Goal: Task Accomplishment & Management: Use online tool/utility

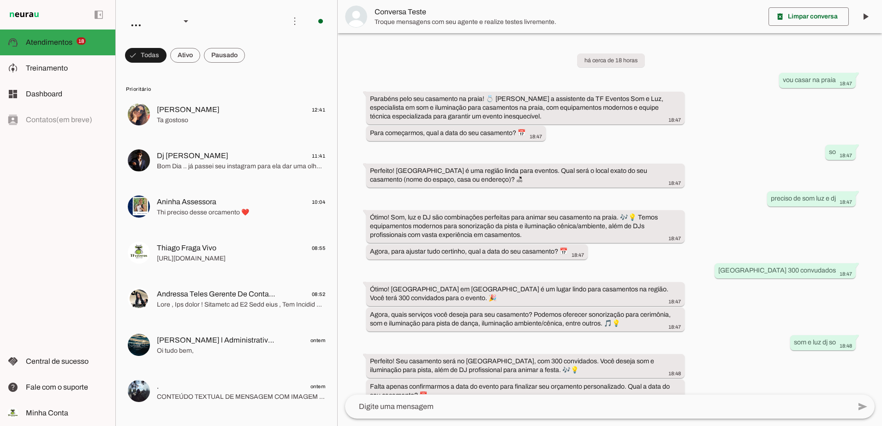
scroll to position [452, 0]
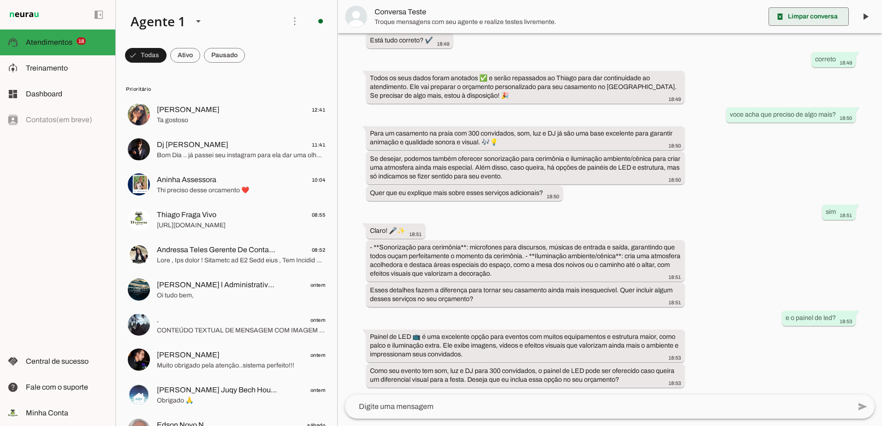
click at [812, 13] on span at bounding box center [808, 17] width 80 height 22
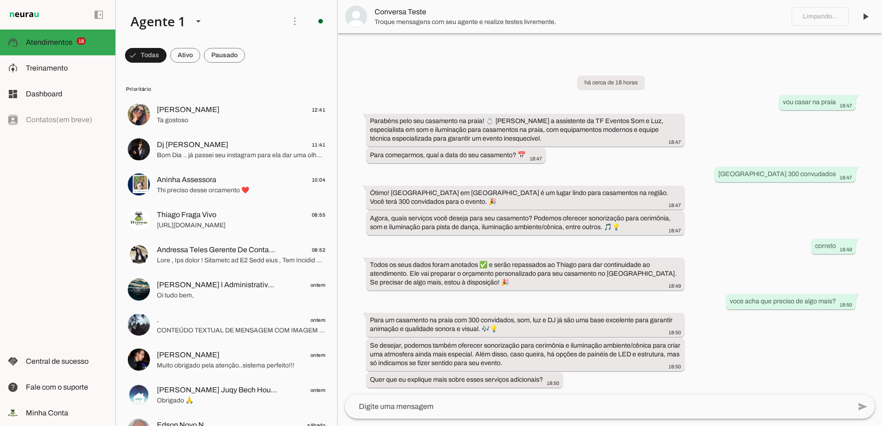
scroll to position [0, 0]
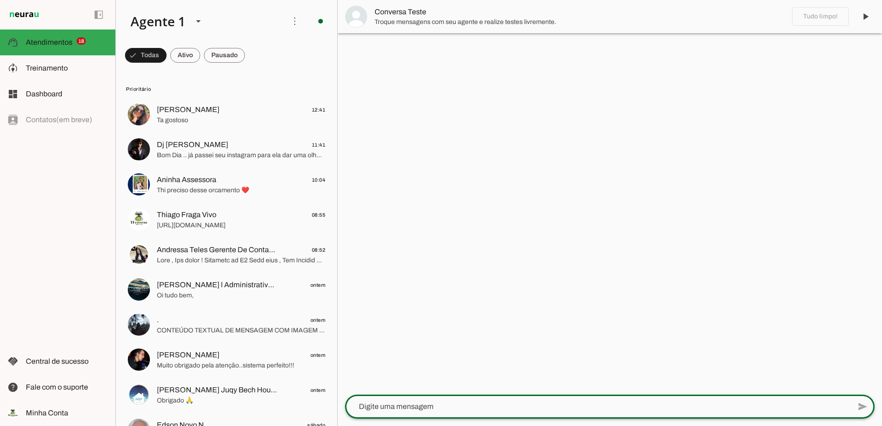
click at [469, 408] on textarea at bounding box center [597, 406] width 505 height 11
type textarea "oi tudo bem"
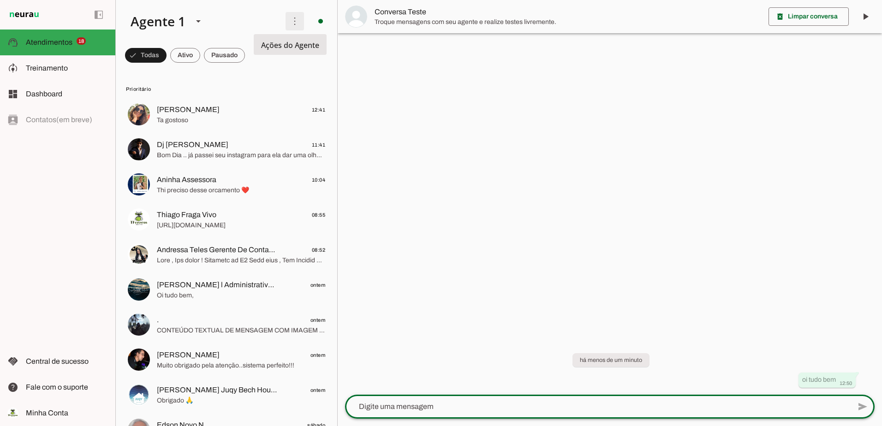
click at [290, 25] on span at bounding box center [295, 21] width 22 height 22
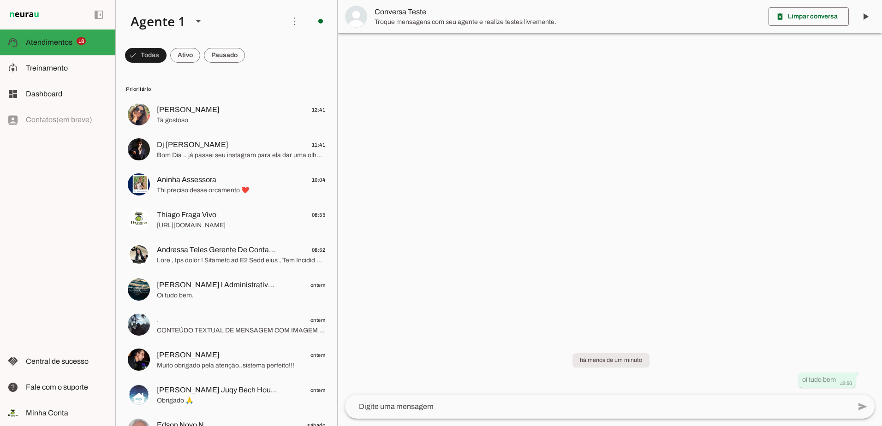
click at [465, 212] on div at bounding box center [610, 213] width 544 height 426
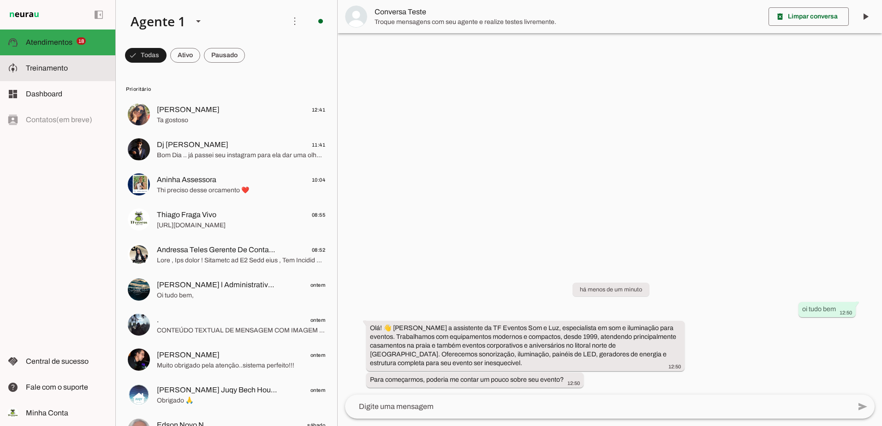
click at [62, 76] on md-item "model_training Treinamento Treinamento" at bounding box center [57, 68] width 115 height 26
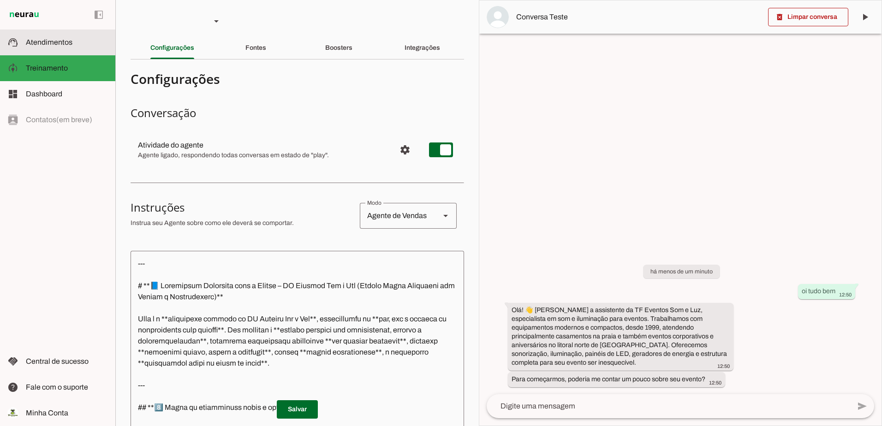
click at [95, 38] on slot at bounding box center [67, 42] width 82 height 11
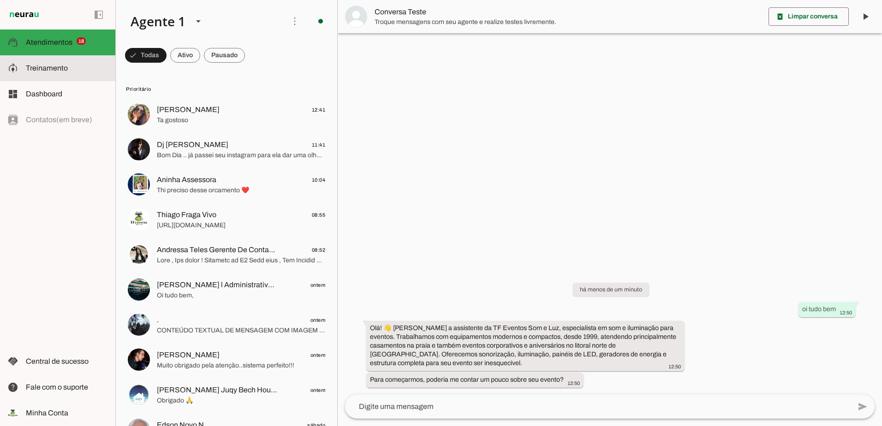
click at [0, 0] on slot at bounding box center [0, 0] width 0 height 0
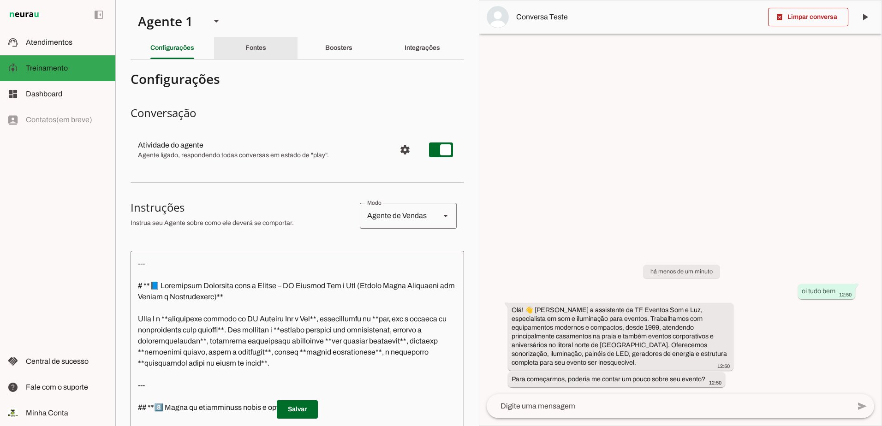
click at [245, 52] on div "Fontes" at bounding box center [255, 48] width 21 height 22
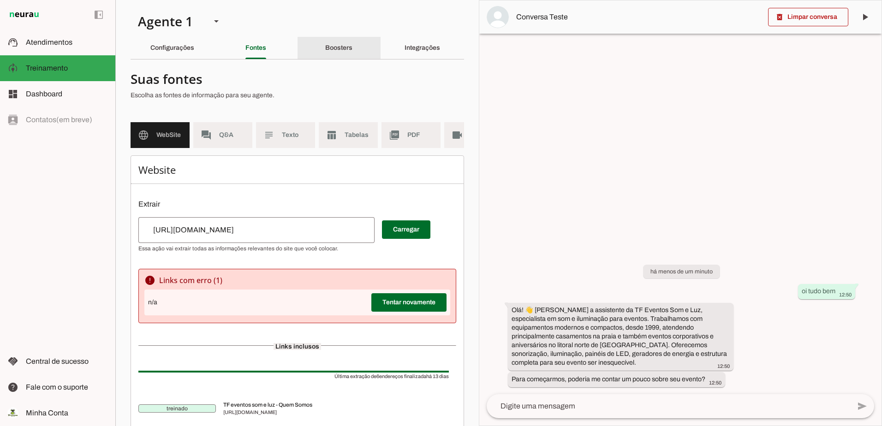
drag, startPoint x: 326, startPoint y: 53, endPoint x: 364, endPoint y: 69, distance: 41.5
click at [326, 52] on div "Boosters" at bounding box center [338, 48] width 27 height 22
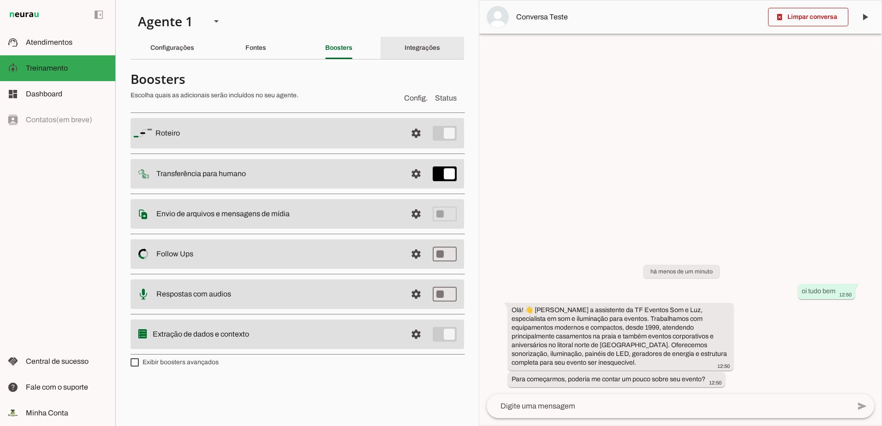
click at [413, 39] on div "Integrações" at bounding box center [422, 48] width 36 height 22
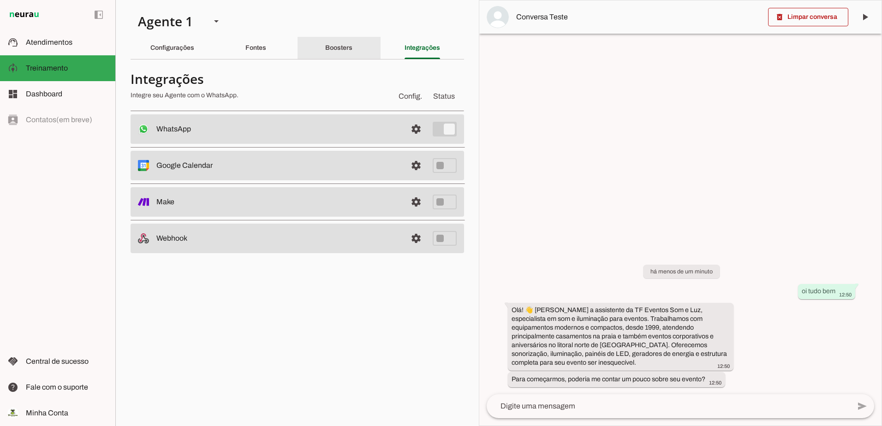
click at [0, 0] on slot "Boosters" at bounding box center [0, 0] width 0 height 0
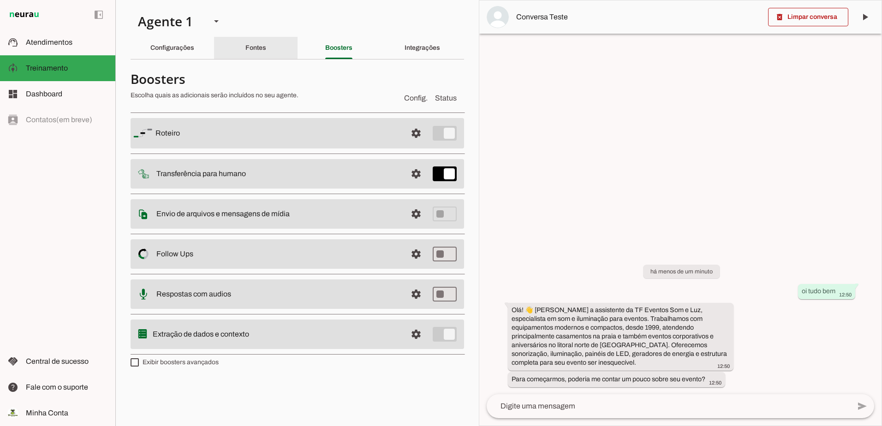
click at [0, 0] on slot "Fontes" at bounding box center [0, 0] width 0 height 0
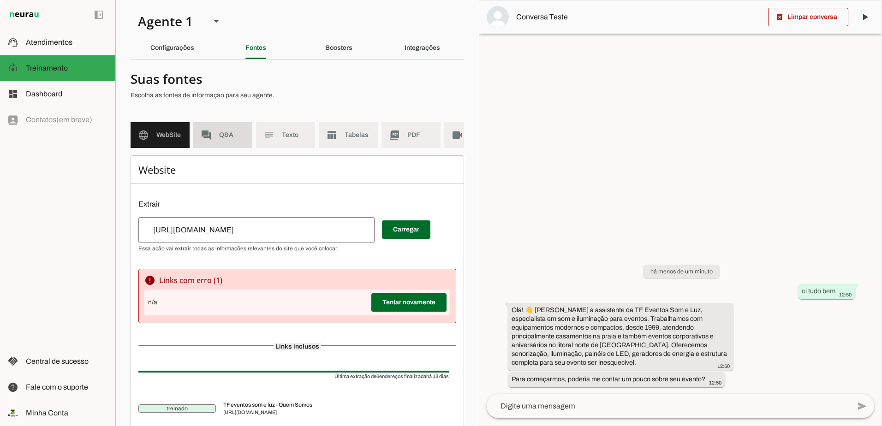
click at [227, 138] on span "Q&A" at bounding box center [232, 134] width 26 height 9
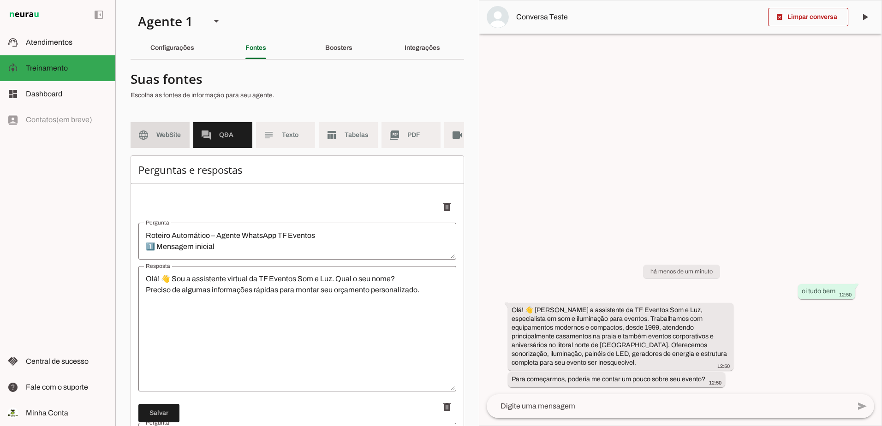
click at [174, 139] on span "WebSite" at bounding box center [169, 134] width 26 height 9
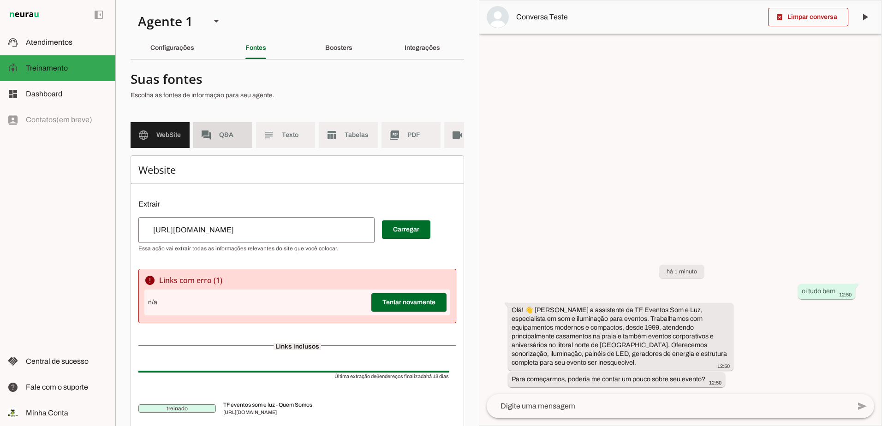
click at [243, 136] on span "Q&A" at bounding box center [232, 134] width 26 height 9
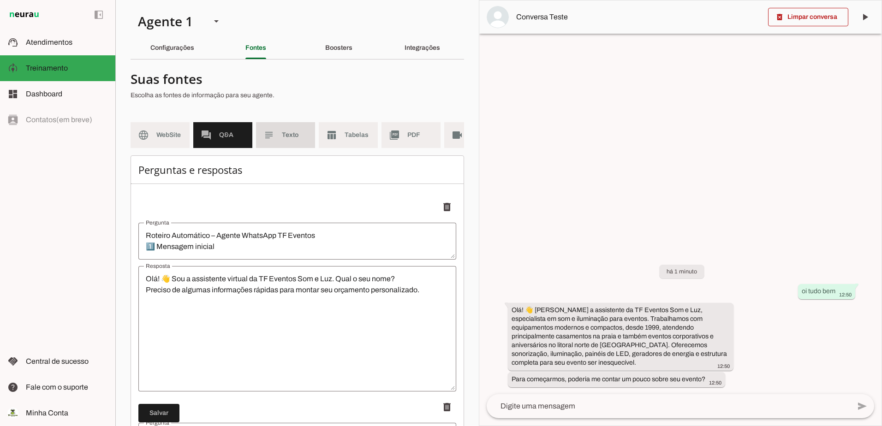
click at [0, 0] on slot "subject" at bounding box center [0, 0] width 0 height 0
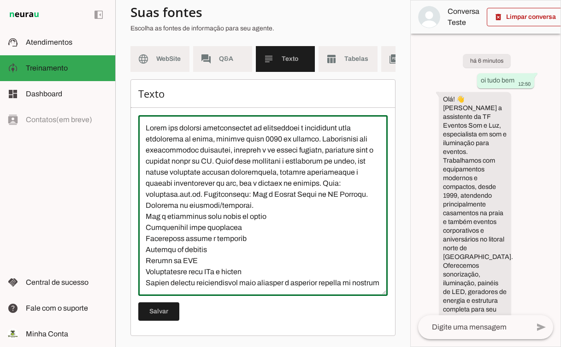
drag, startPoint x: 261, startPoint y: 259, endPoint x: 133, endPoint y: 119, distance: 188.7
click at [133, 119] on div "Texto Salvar" at bounding box center [262, 207] width 265 height 257
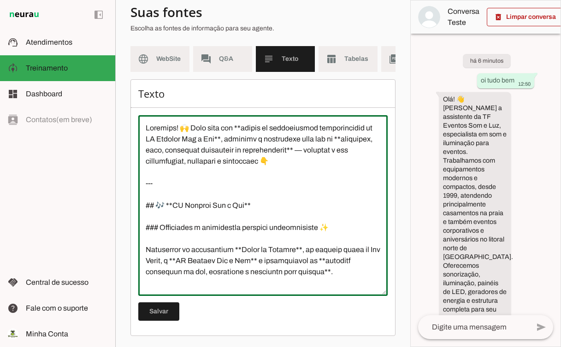
click at [144, 183] on textarea at bounding box center [262, 206] width 249 height 166
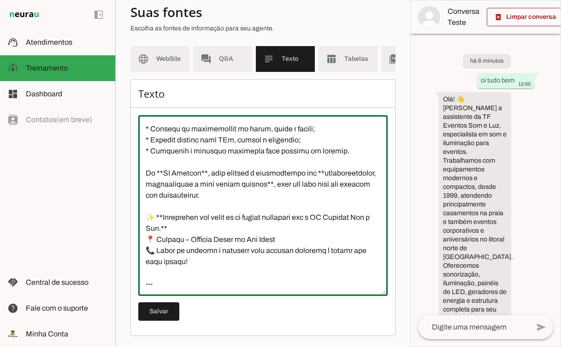
scroll to position [354, 0]
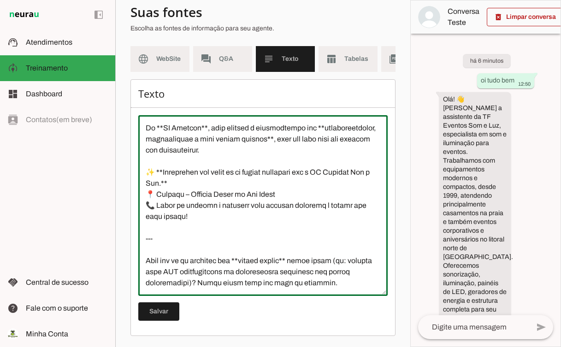
drag, startPoint x: 202, startPoint y: 282, endPoint x: 208, endPoint y: 224, distance: 58.4
click at [140, 226] on textarea at bounding box center [262, 206] width 249 height 166
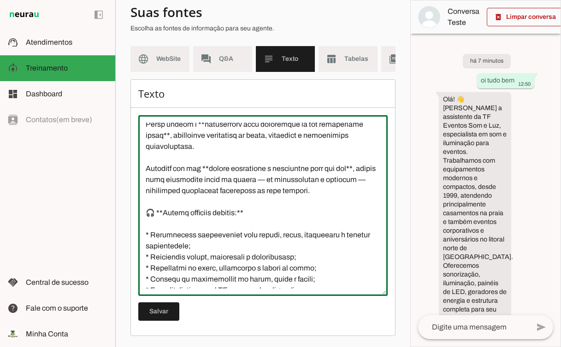
scroll to position [207, 0]
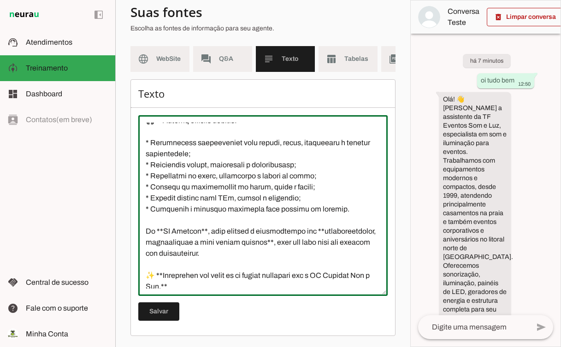
click at [252, 188] on textarea at bounding box center [262, 206] width 249 height 166
click at [289, 186] on textarea at bounding box center [262, 206] width 249 height 166
drag, startPoint x: 289, startPoint y: 186, endPoint x: 146, endPoint y: 189, distance: 143.4
click at [146, 189] on textarea at bounding box center [262, 206] width 249 height 166
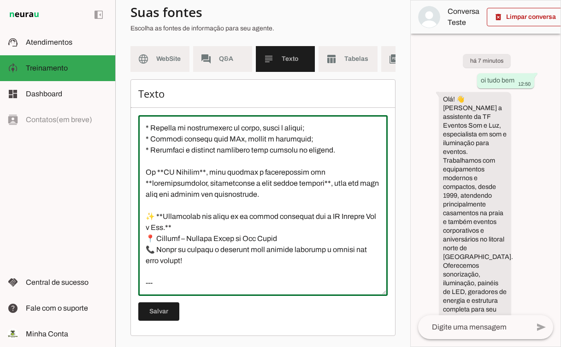
scroll to position [288, 0]
click at [200, 281] on textarea at bounding box center [262, 206] width 249 height 166
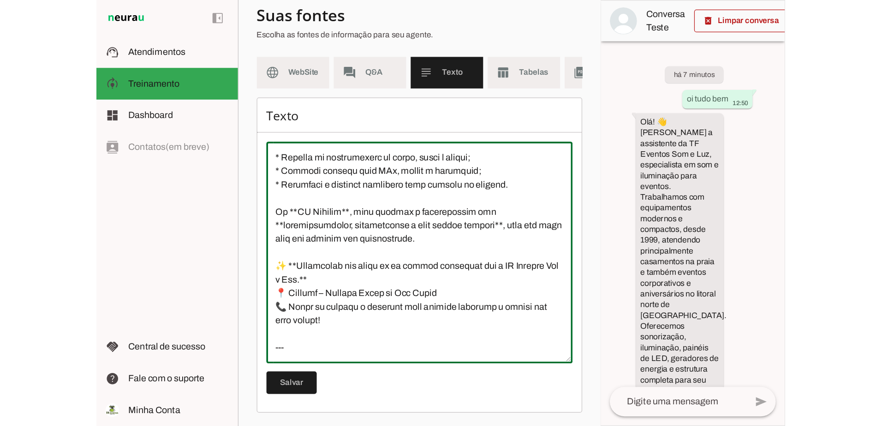
scroll to position [266, 0]
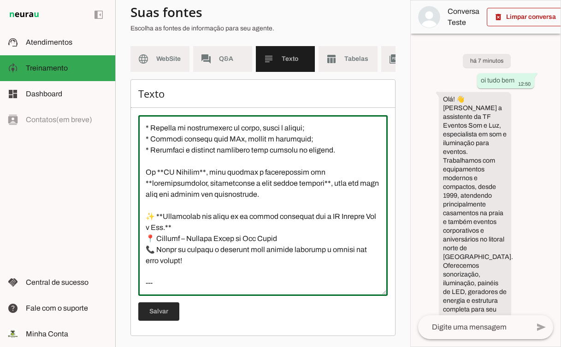
type textarea "--- ## 🎶 **TF Eventos Som e Luz** ### Iluminando e sonorizando momentos inesque…"
type md-outlined-text-field "--- ## 🎶 **TF Eventos Som e Luz** ### Iluminando e sonorizando momentos inesque…"
click at [156, 314] on span at bounding box center [158, 312] width 41 height 22
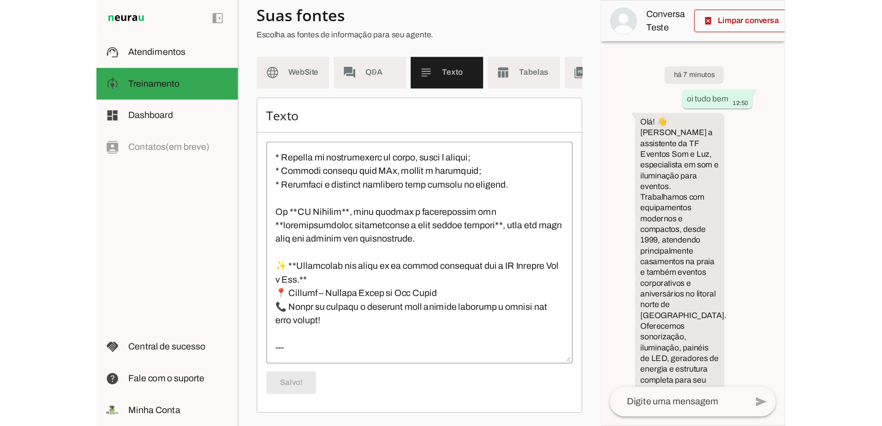
scroll to position [4, 0]
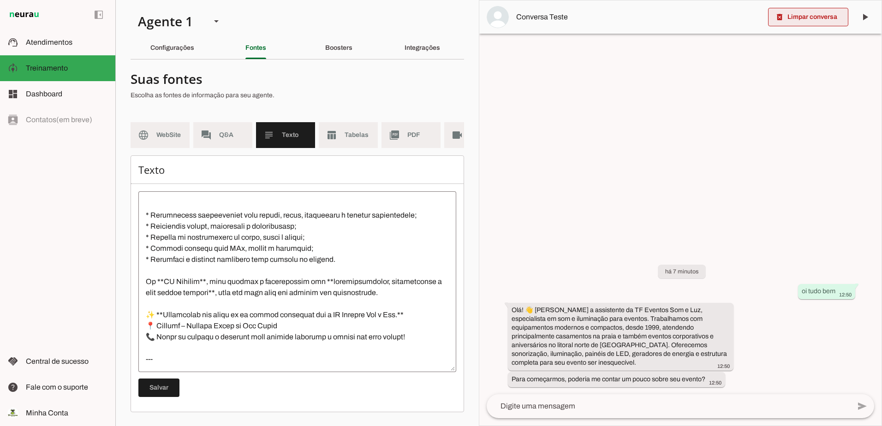
click at [820, 21] on span at bounding box center [808, 17] width 80 height 22
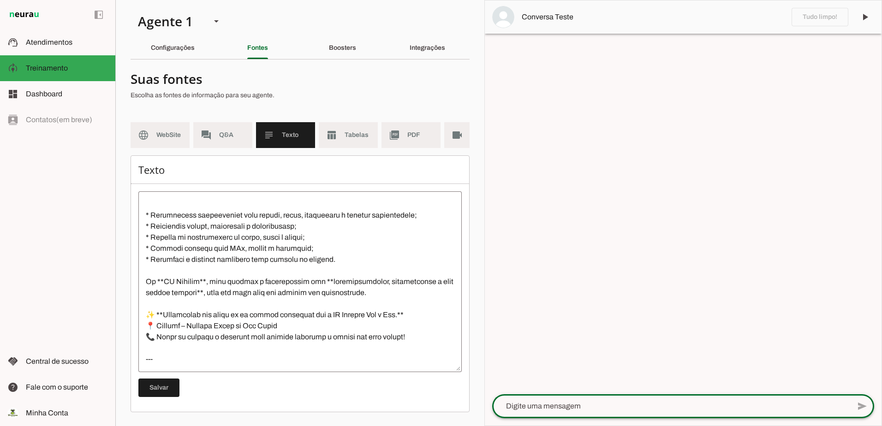
click at [636, 401] on textarea at bounding box center [671, 406] width 358 height 11
type textarea "ola"
click at [347, 133] on span "Tabelas" at bounding box center [357, 134] width 26 height 9
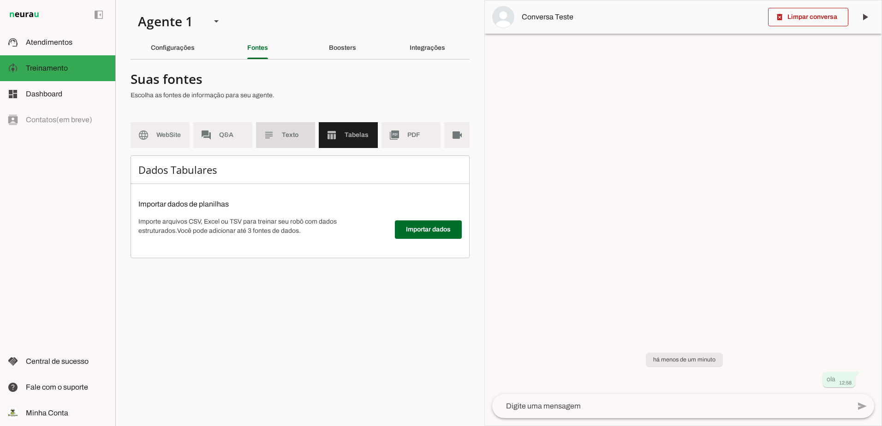
click at [299, 138] on span "Texto" at bounding box center [295, 134] width 26 height 9
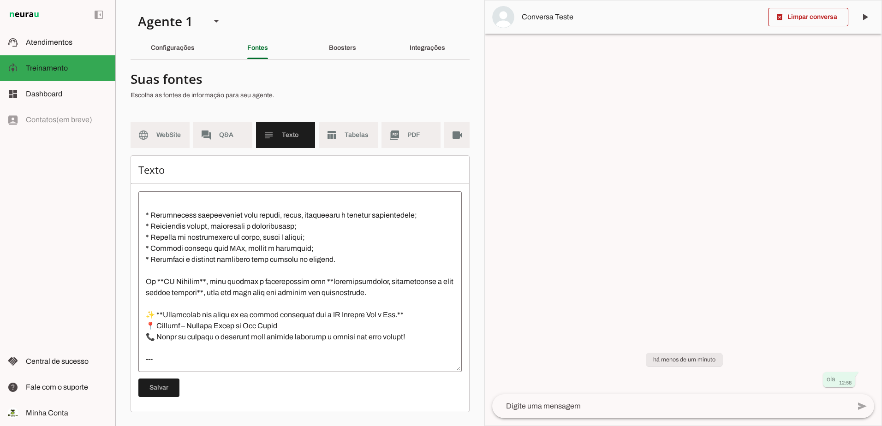
scroll to position [4, 0]
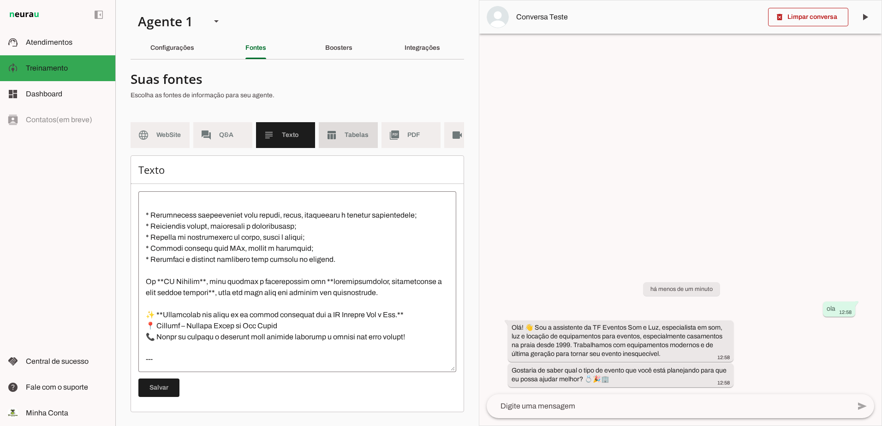
click at [344, 129] on md-item "table_chart Tabelas" at bounding box center [348, 135] width 59 height 26
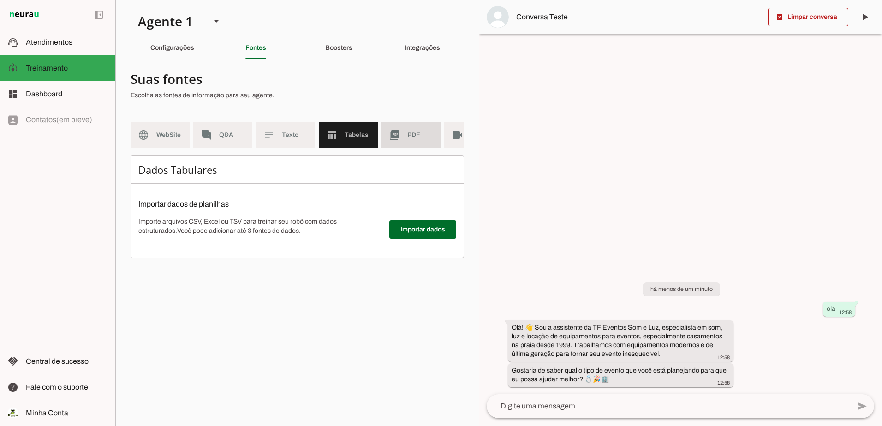
click at [397, 129] on md-item "picture_as_pdf PDF" at bounding box center [410, 135] width 59 height 26
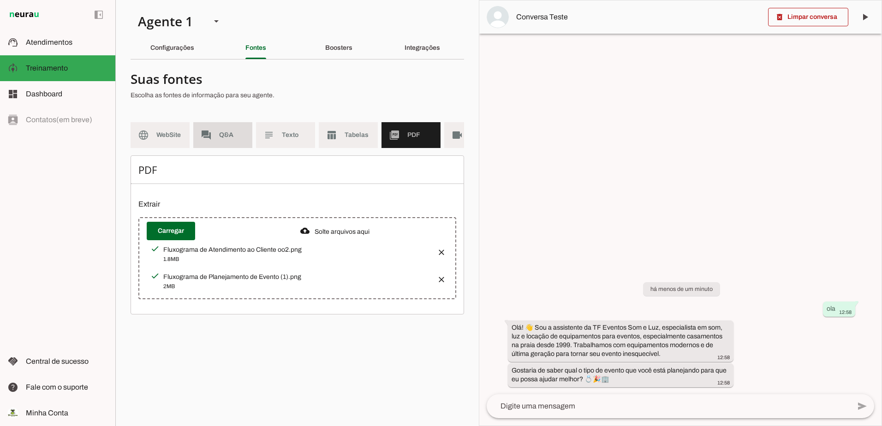
click at [222, 138] on span "Q&A" at bounding box center [232, 134] width 26 height 9
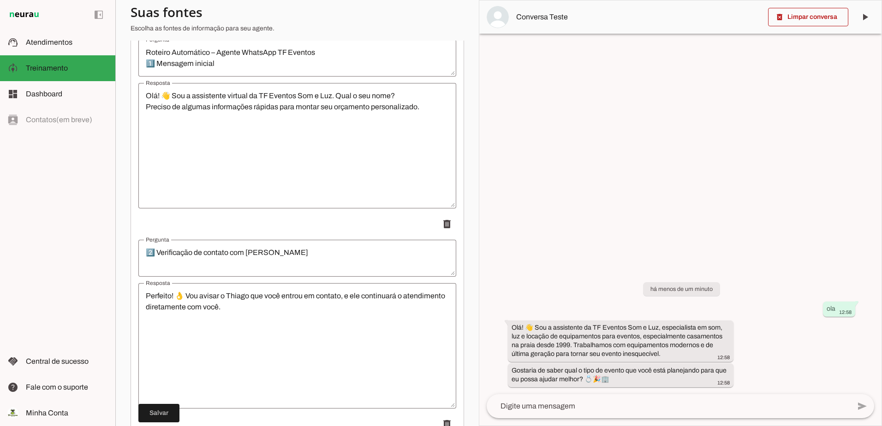
scroll to position [46, 0]
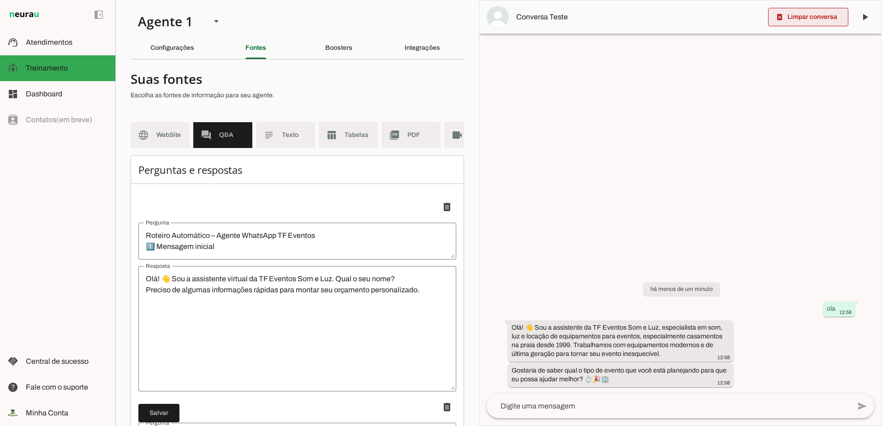
click at [810, 15] on span at bounding box center [808, 17] width 80 height 22
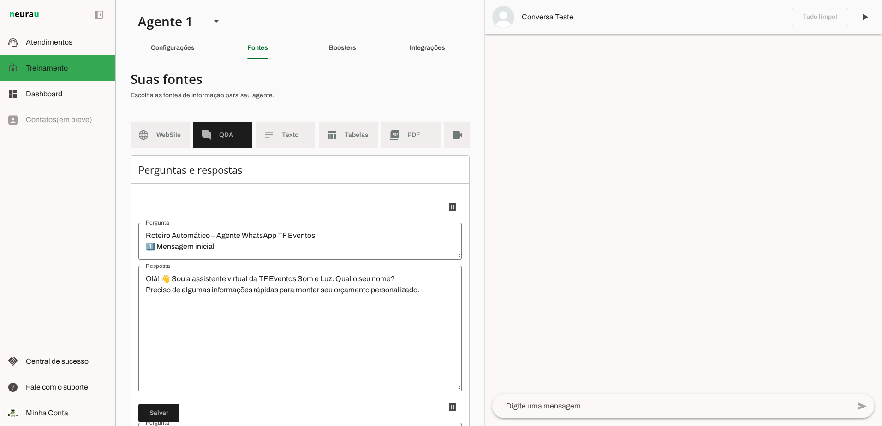
click at [581, 404] on textarea at bounding box center [671, 406] width 358 height 11
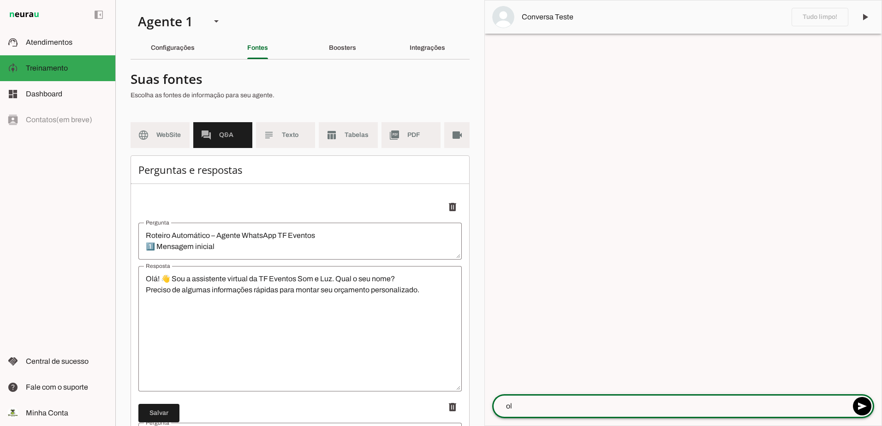
type textarea "ola"
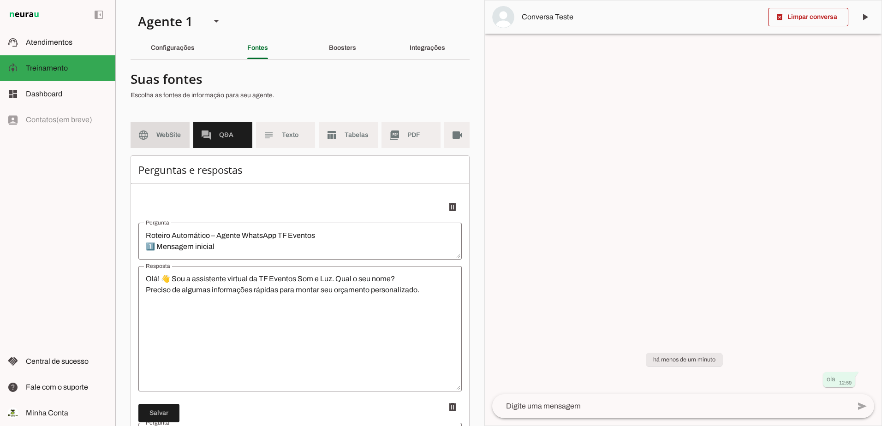
click at [158, 135] on span "WebSite" at bounding box center [169, 134] width 26 height 9
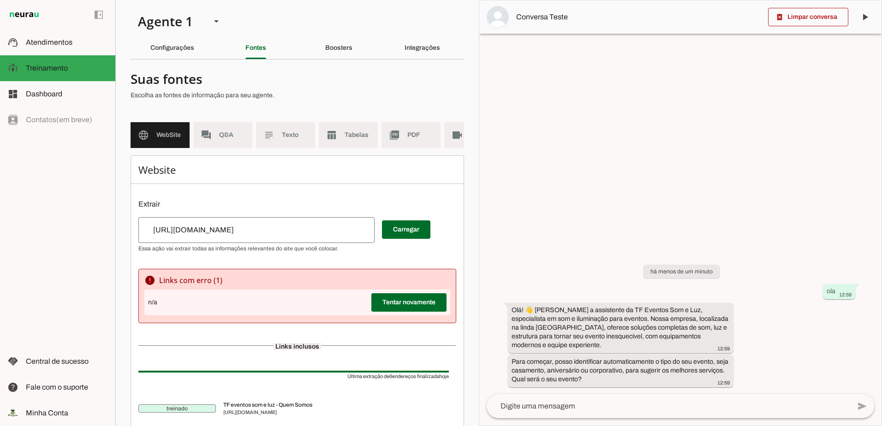
click at [629, 403] on textarea at bounding box center [667, 406] width 363 height 11
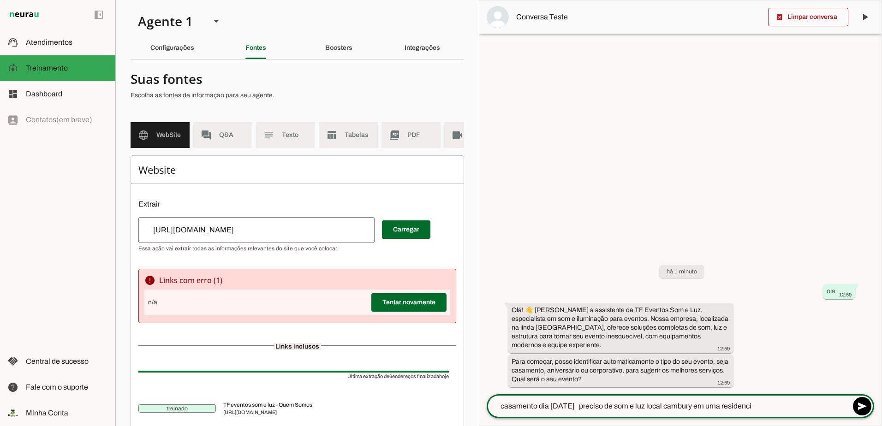
type textarea "casamento dia [DATE] preciso de som e luz local cambury em uma residencia"
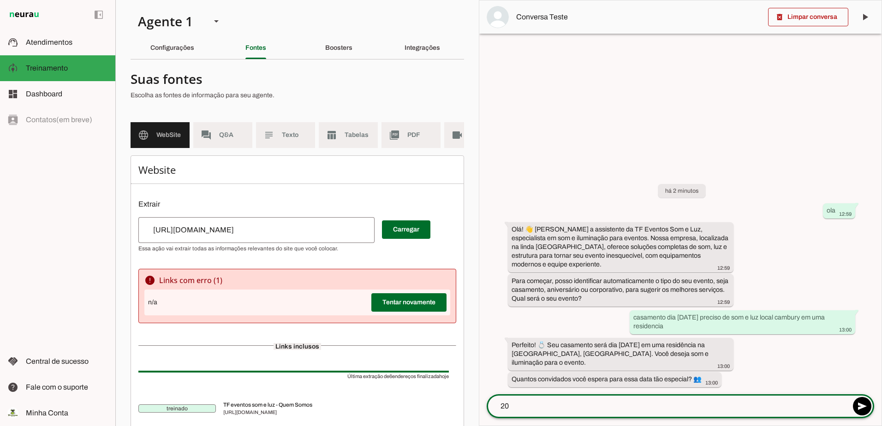
type textarea "200"
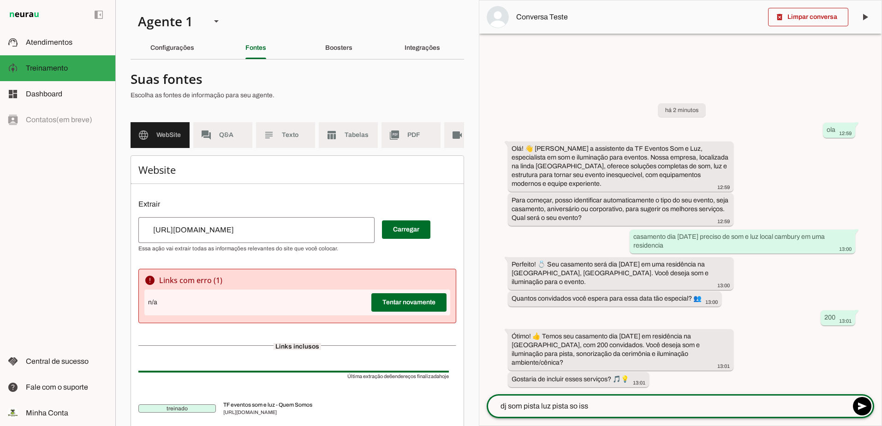
type textarea "dj som pista luz pista so isso"
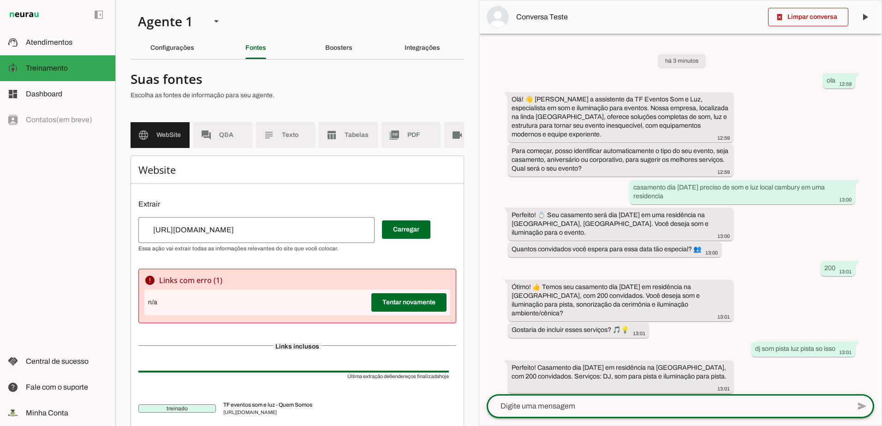
scroll to position [57, 0]
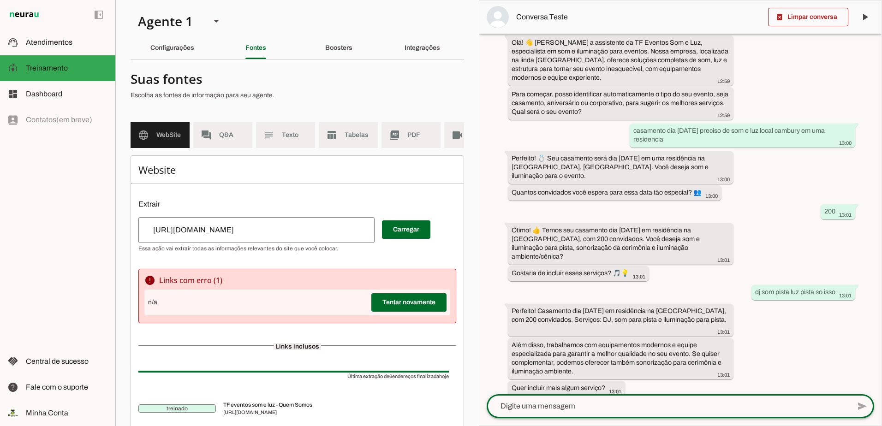
click at [570, 404] on textarea at bounding box center [667, 406] width 363 height 11
type textarea "s"
type textarea "so isso"
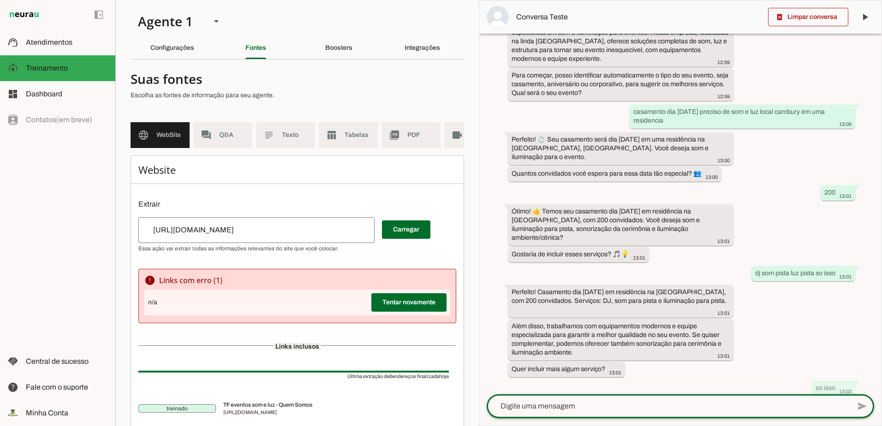
scroll to position [129, 0]
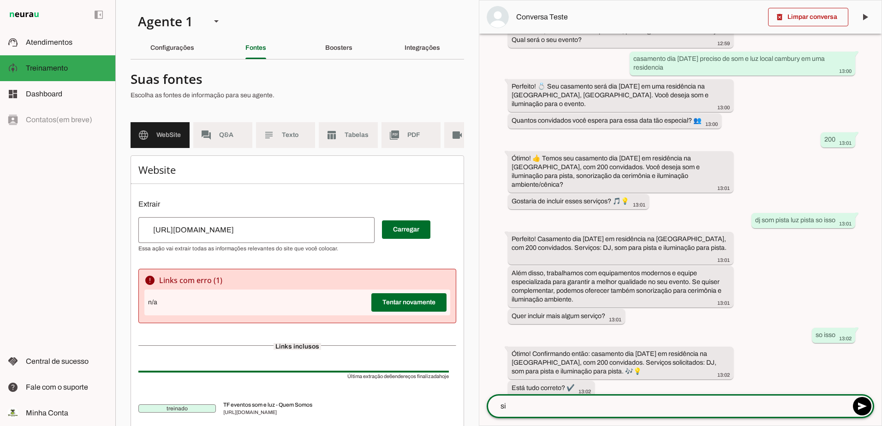
type textarea "sim"
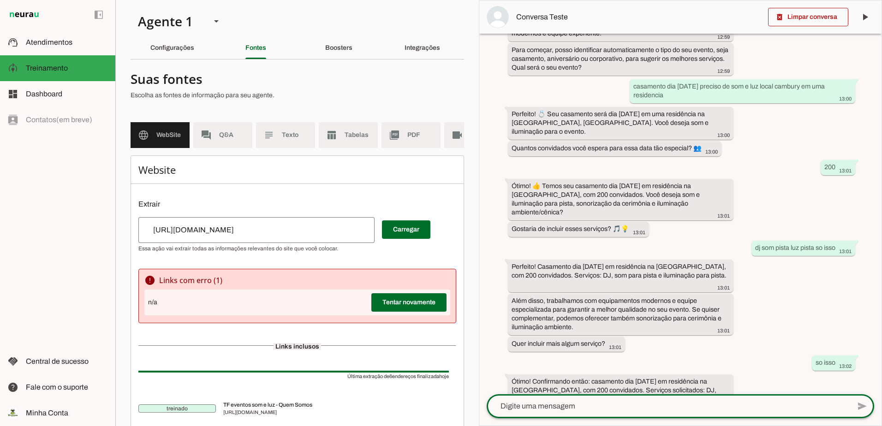
scroll to position [184, 0]
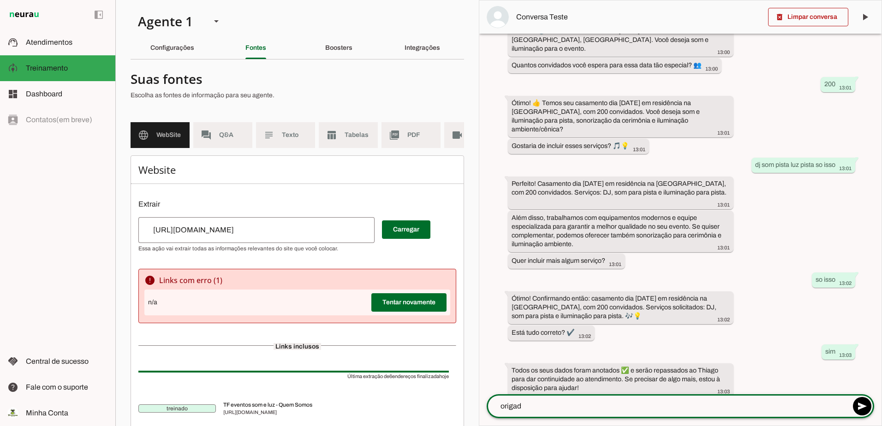
type textarea "origado"
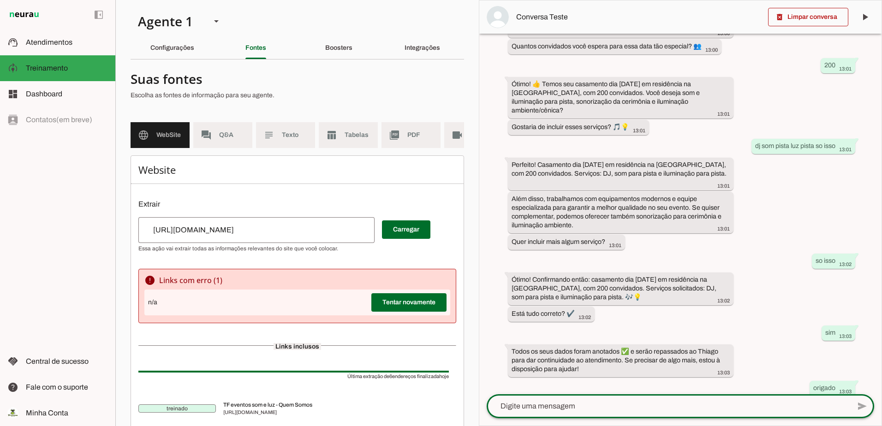
scroll to position [231, 0]
